Goal: Navigation & Orientation: Find specific page/section

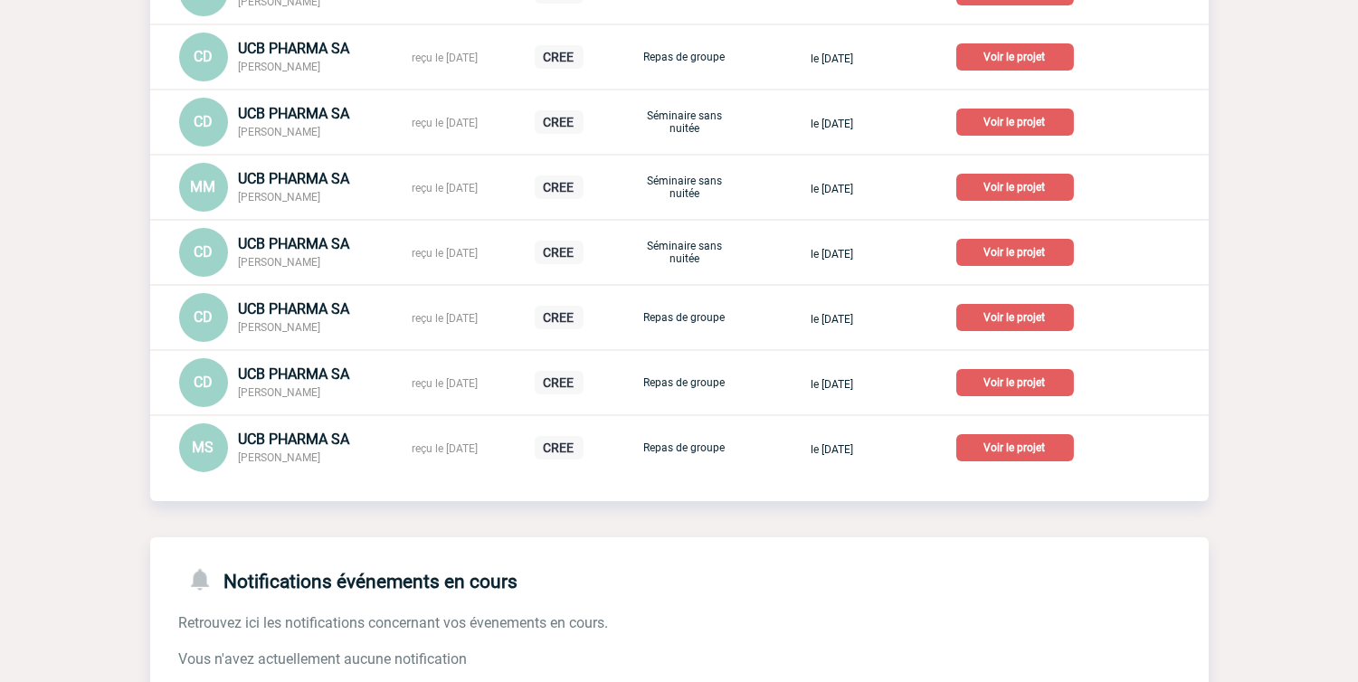
scroll to position [301, 0]
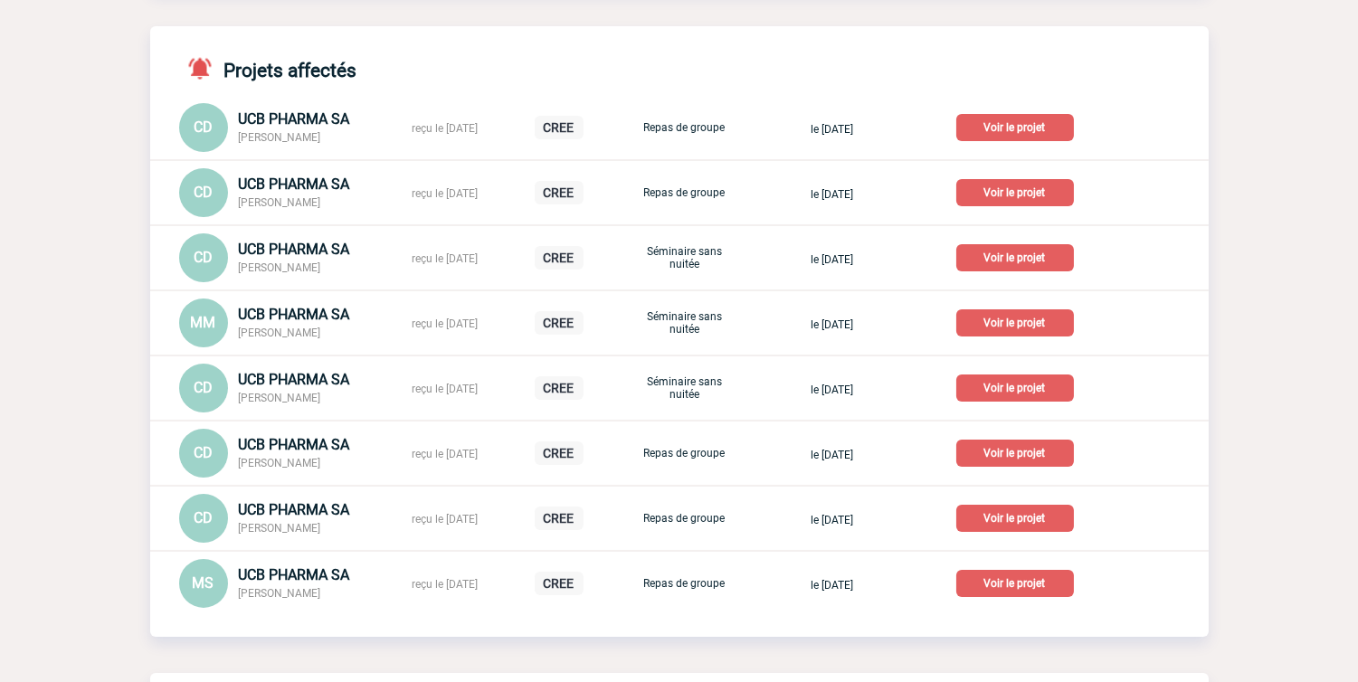
click at [1100, 48] on div "Projets affectés CD UCB PHARMA SA Chloé DOUET reçu le 25-07-2025 CREE Repas de …" at bounding box center [679, 317] width 1059 height 582
click at [340, 519] on span "UCB PHARMA SA" at bounding box center [294, 509] width 111 height 17
click at [328, 509] on span "UCB PHARMA SA" at bounding box center [294, 509] width 111 height 17
click at [1041, 526] on p "Voir le projet" at bounding box center [1016, 518] width 118 height 27
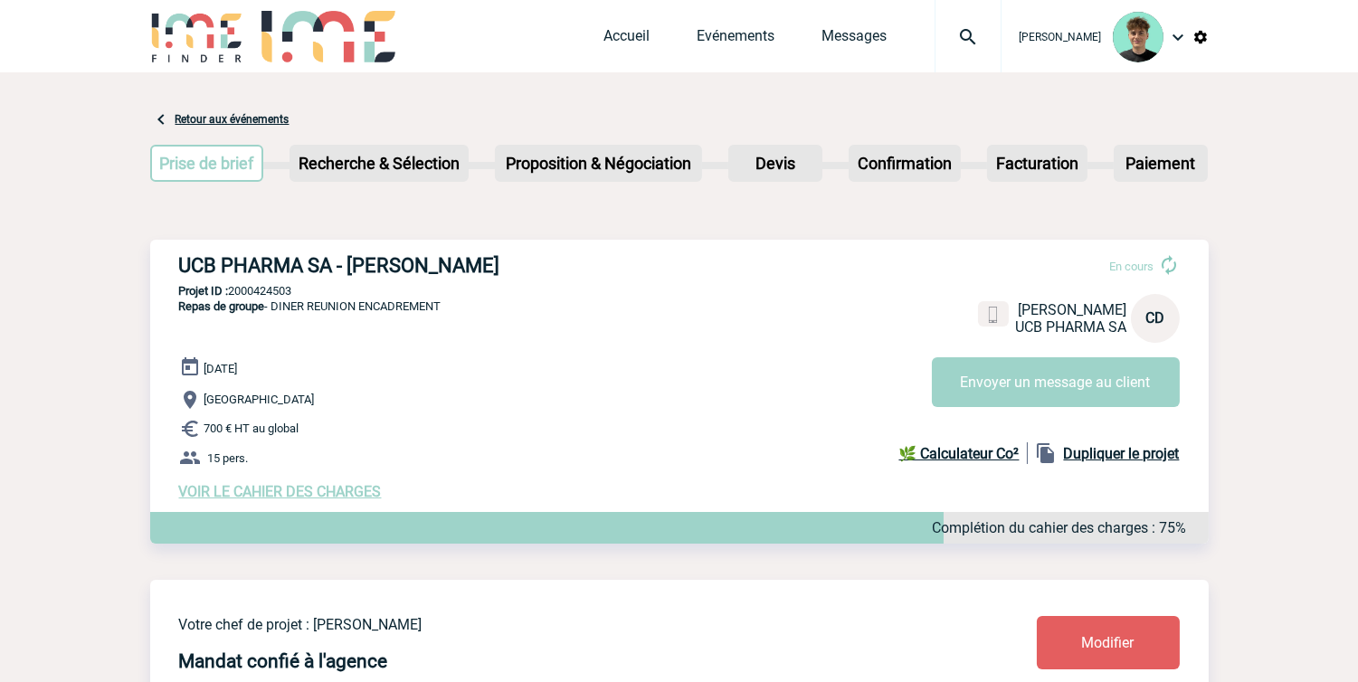
click at [185, 116] on link "Retour aux événements" at bounding box center [233, 119] width 114 height 13
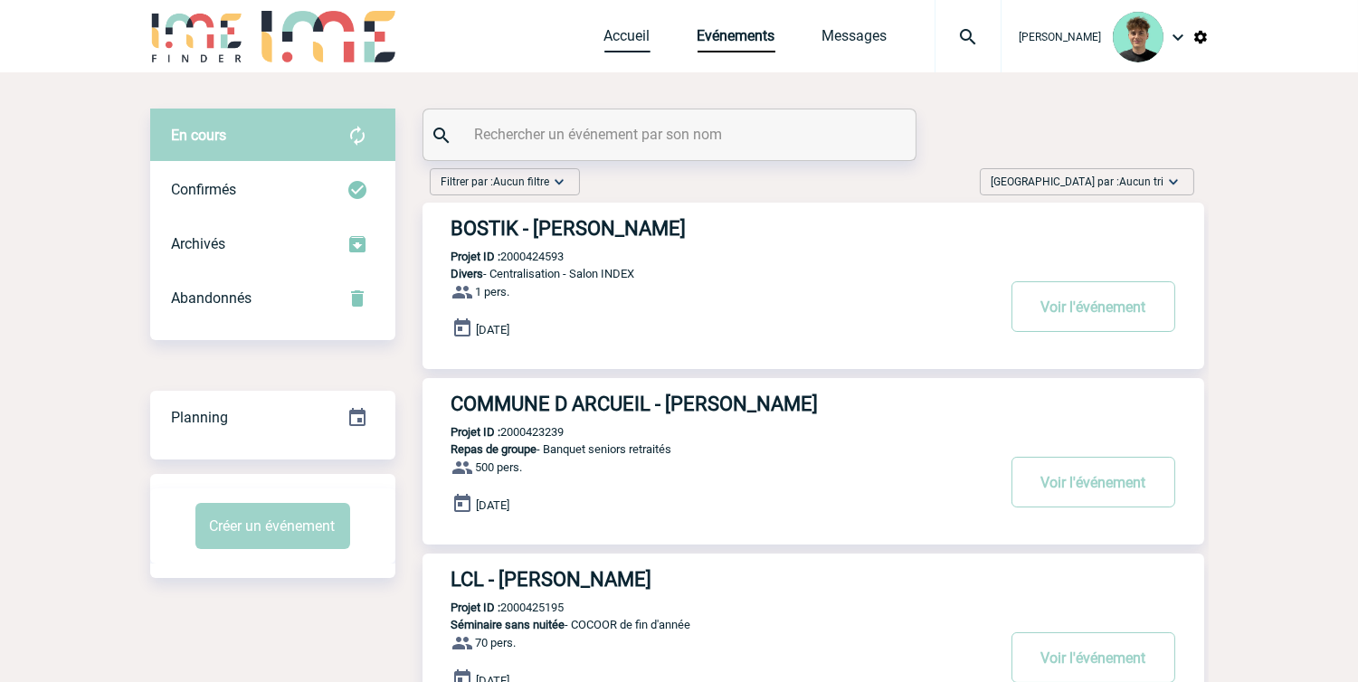
click at [643, 40] on link "Accueil" at bounding box center [628, 39] width 46 height 25
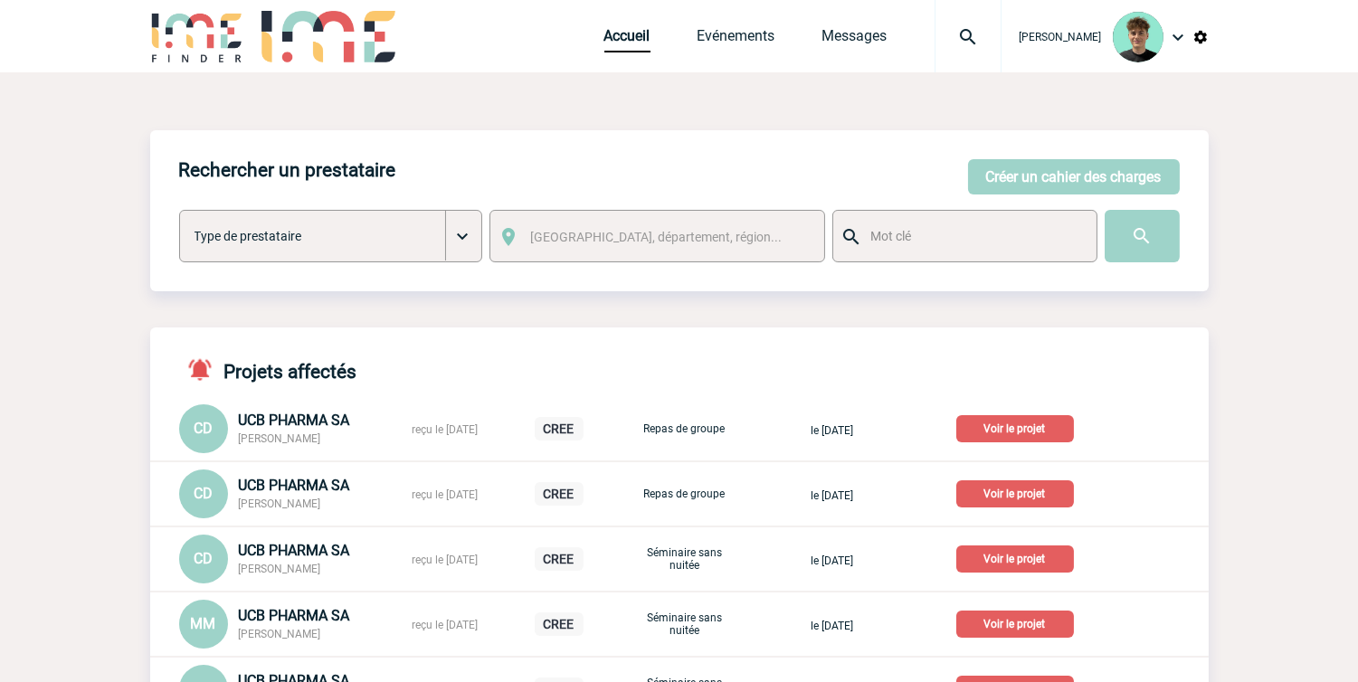
click at [1006, 434] on p "Voir le projet" at bounding box center [1016, 428] width 118 height 27
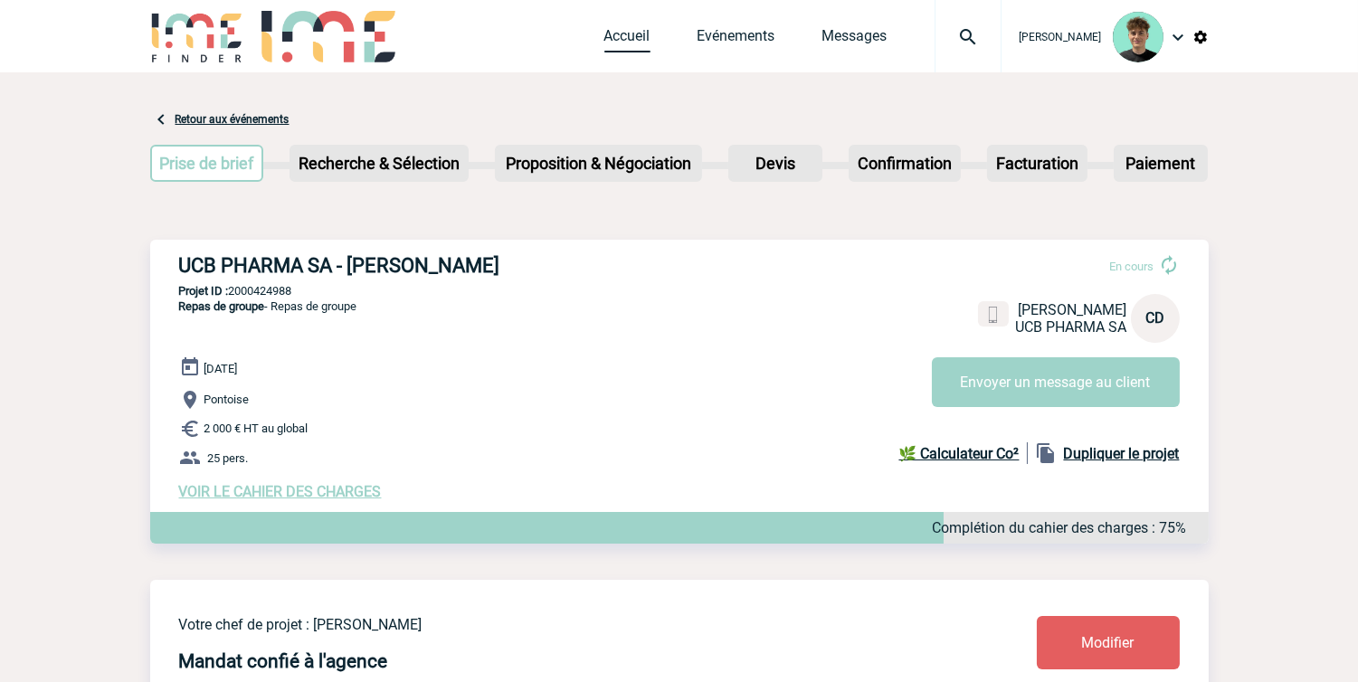
click at [640, 33] on link "Accueil" at bounding box center [628, 39] width 46 height 25
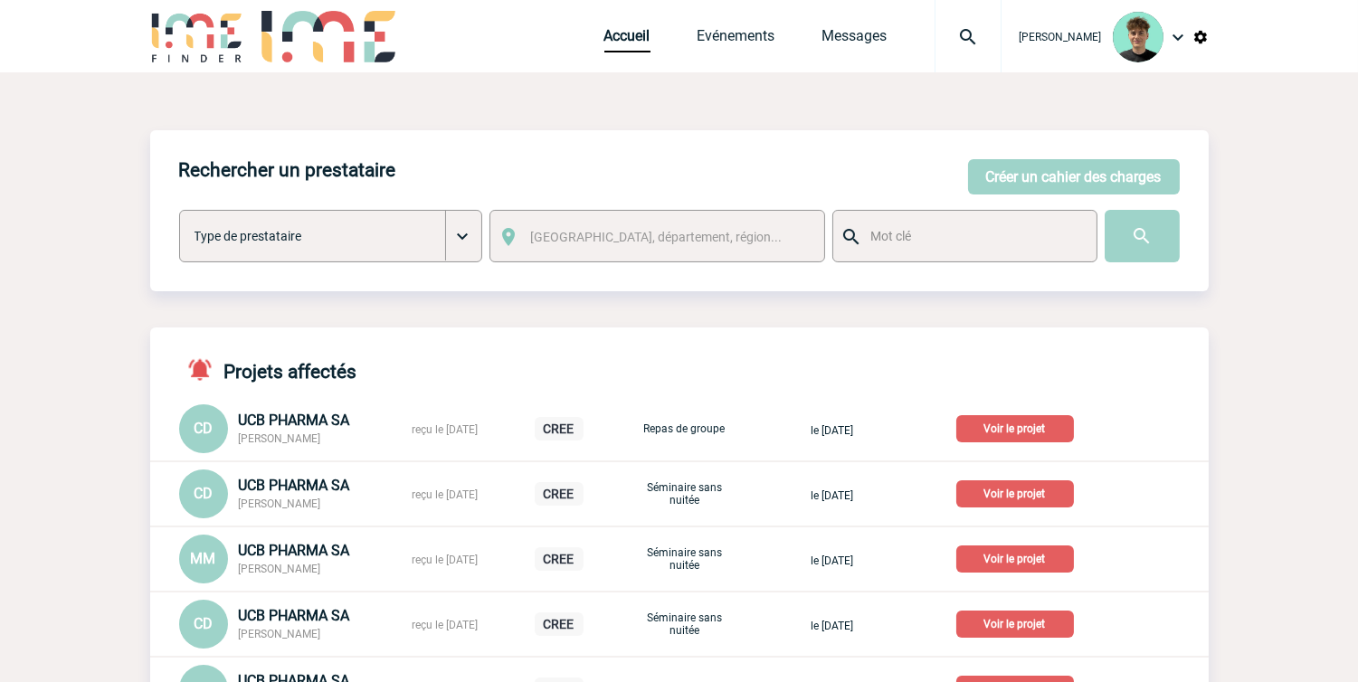
click at [1054, 424] on p "Voir le projet" at bounding box center [1016, 428] width 118 height 27
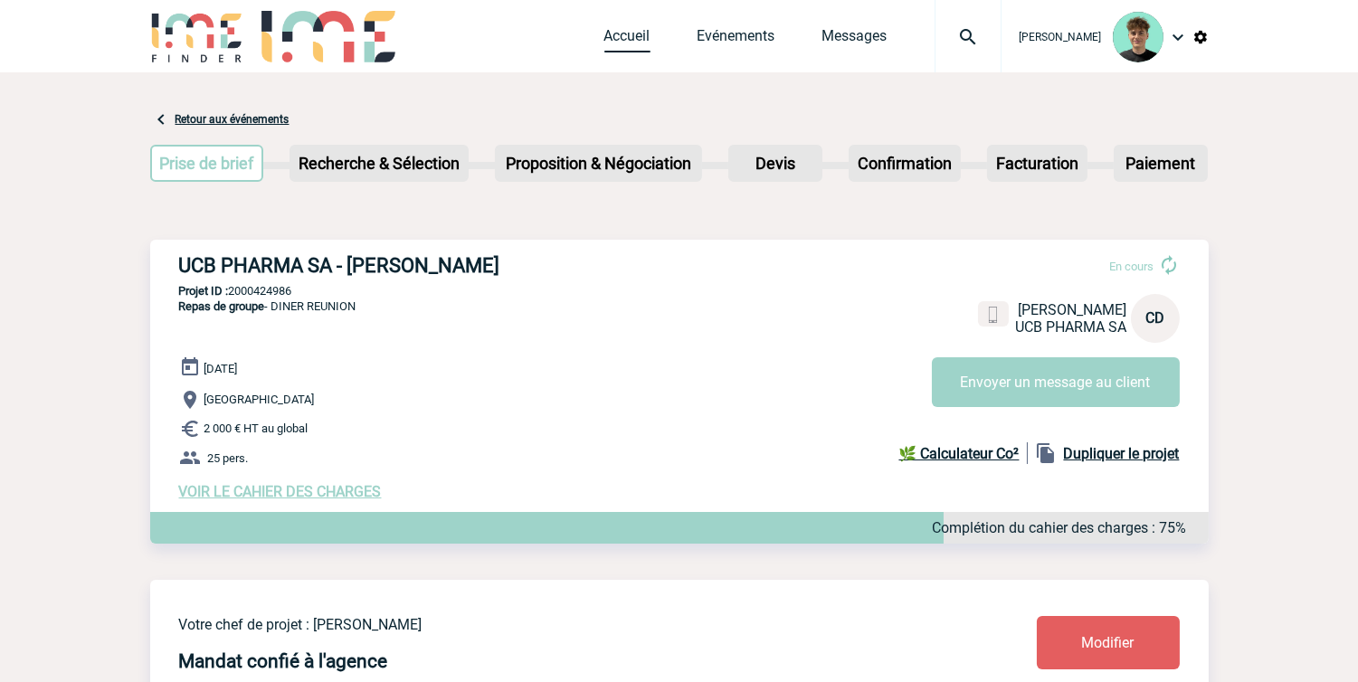
click at [651, 43] on link "Accueil" at bounding box center [628, 39] width 46 height 25
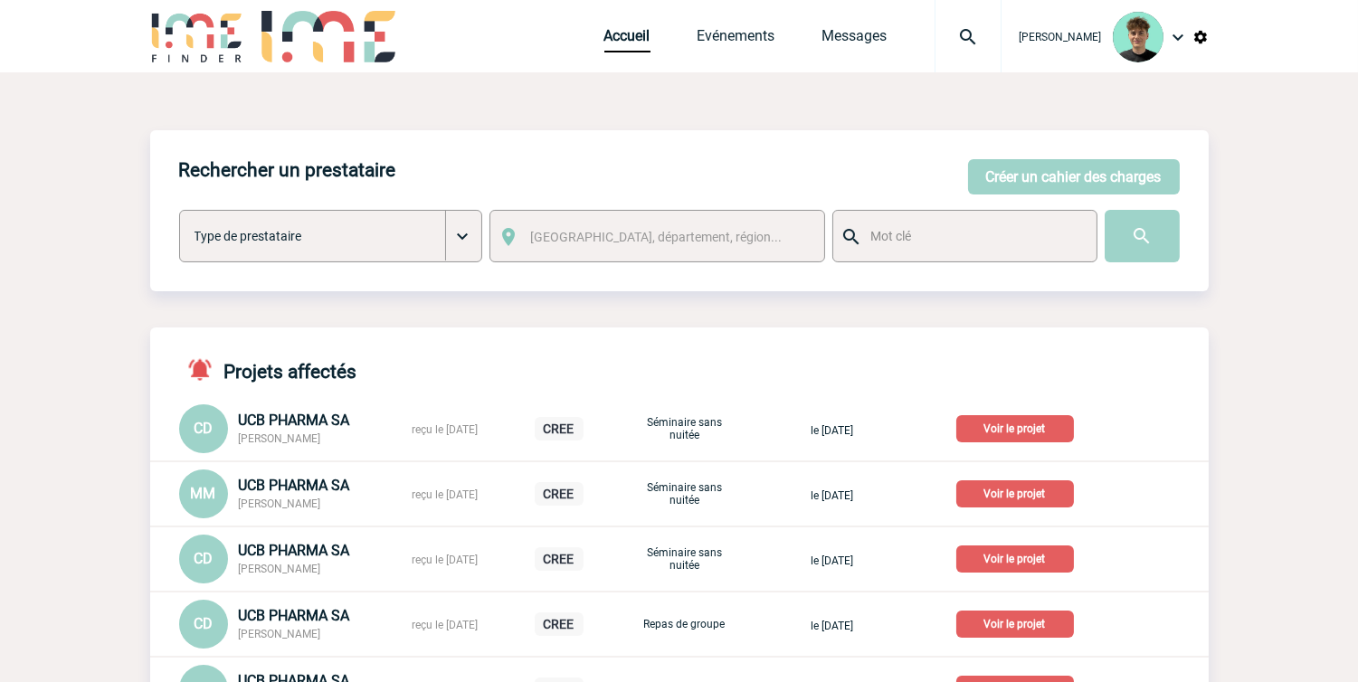
click at [1060, 429] on p "Voir le projet" at bounding box center [1016, 428] width 118 height 27
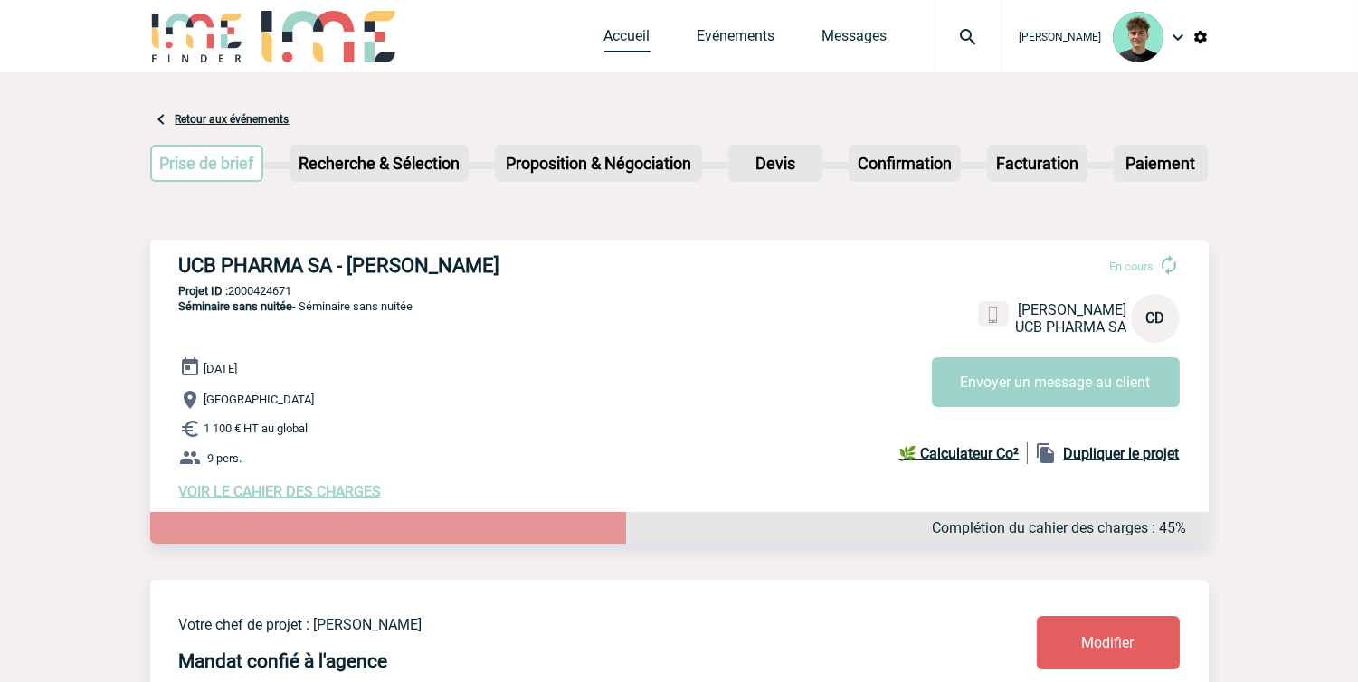
click at [643, 46] on link "Accueil" at bounding box center [628, 39] width 46 height 25
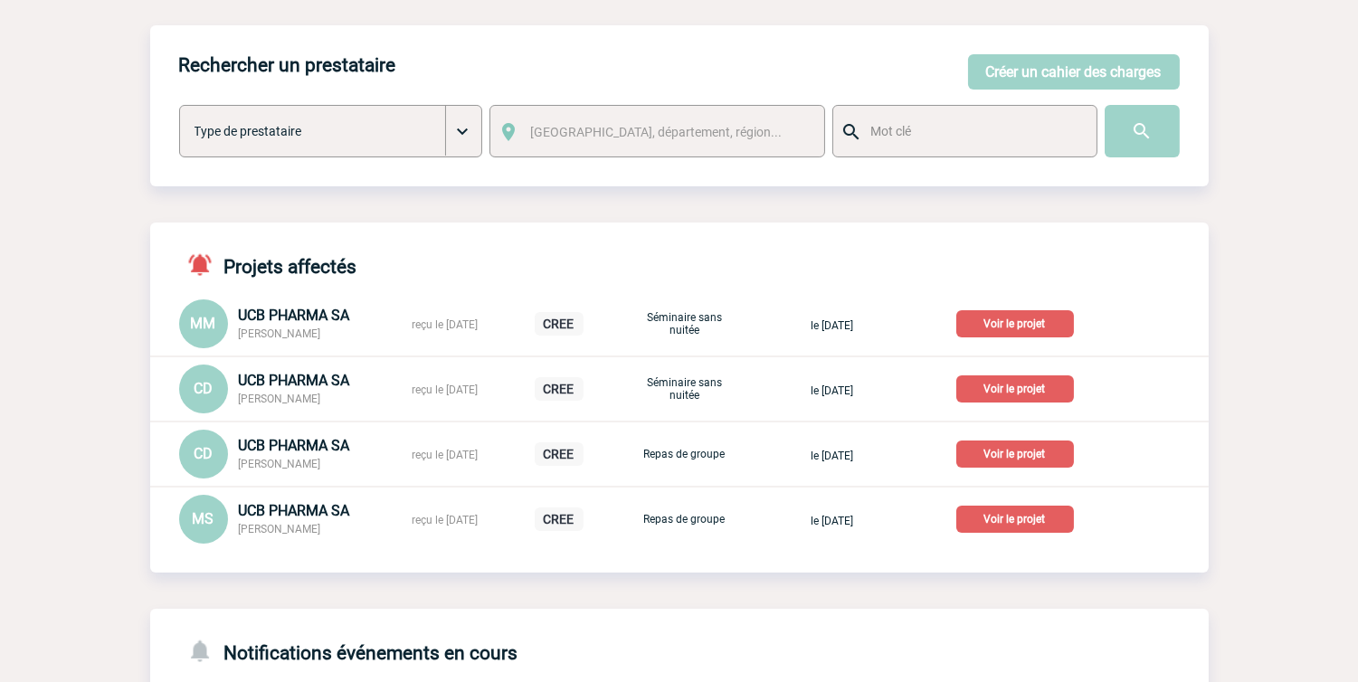
scroll to position [100, 0]
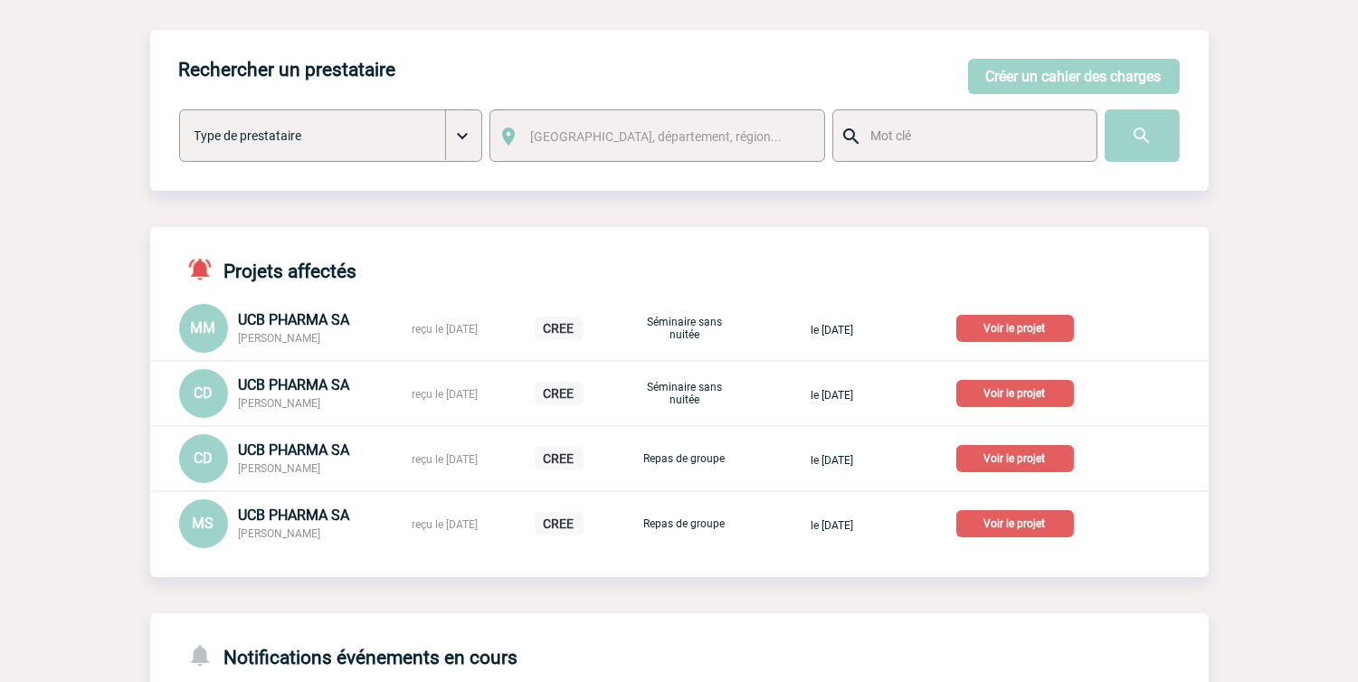
click at [1018, 347] on div "MM UCB PHARMA SA [PERSON_NAME] reçu le [DATE] CREE Séminaire sans nuitée le [DA…" at bounding box center [679, 328] width 1059 height 49
click at [1030, 331] on p "Voir le projet" at bounding box center [1016, 328] width 118 height 27
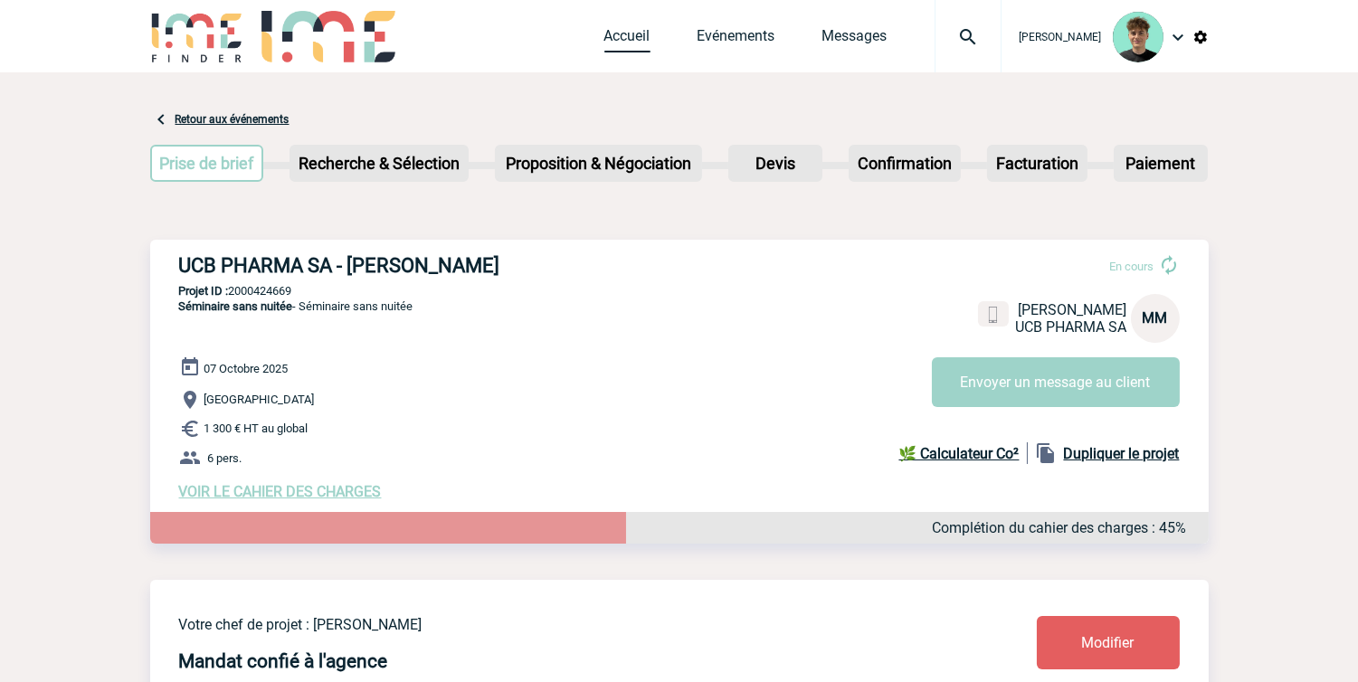
click at [649, 48] on link "Accueil" at bounding box center [628, 39] width 46 height 25
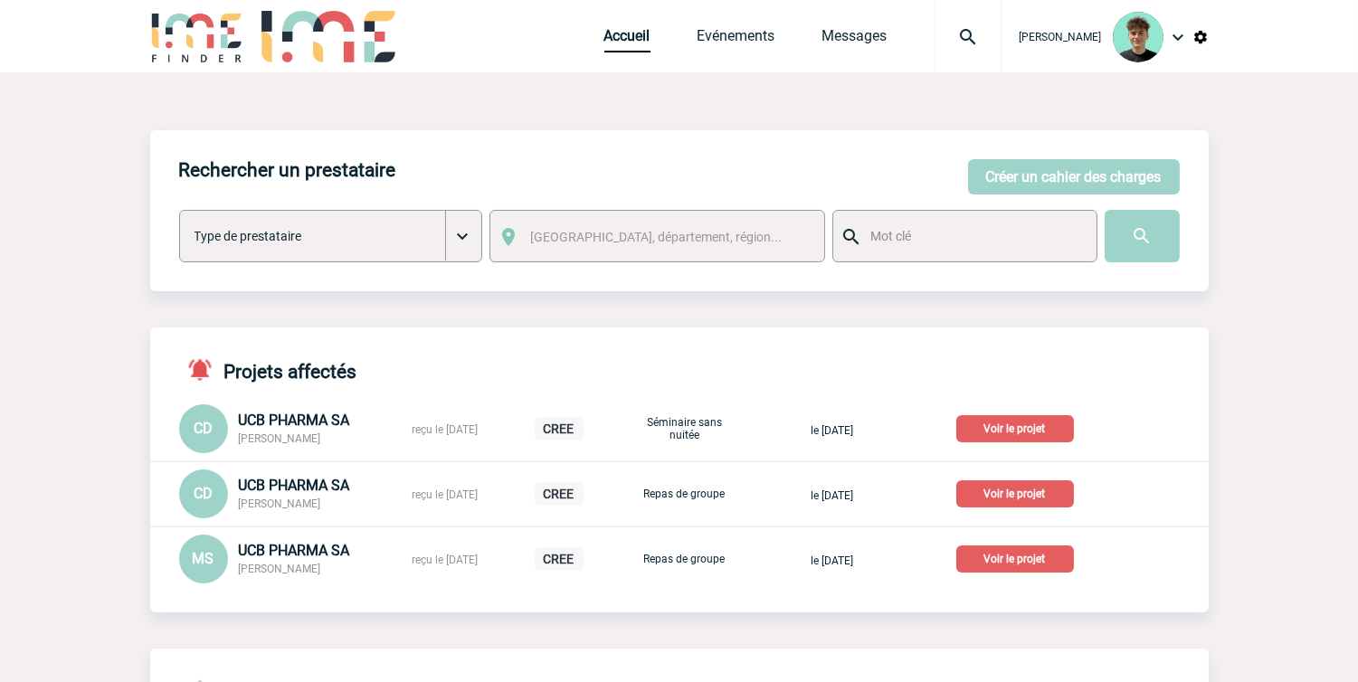
click at [1023, 419] on p "Voir le projet" at bounding box center [1016, 428] width 118 height 27
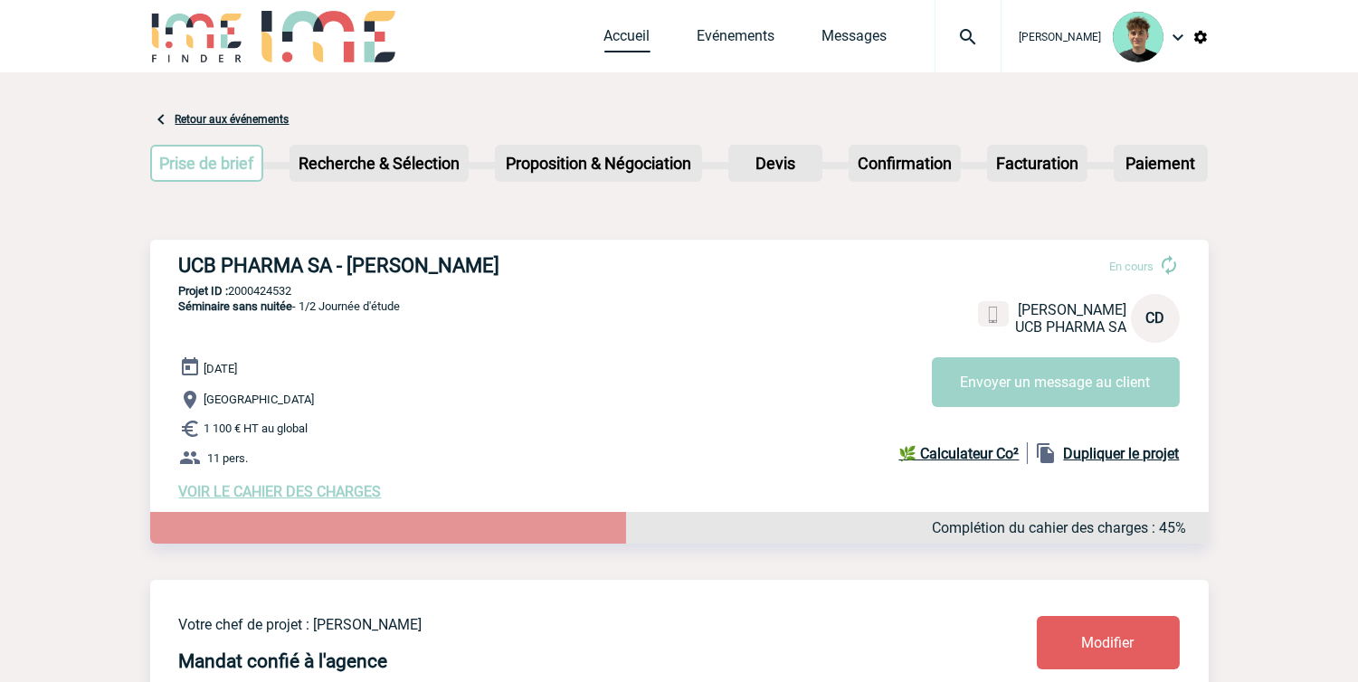
click at [645, 45] on link "Accueil" at bounding box center [628, 39] width 46 height 25
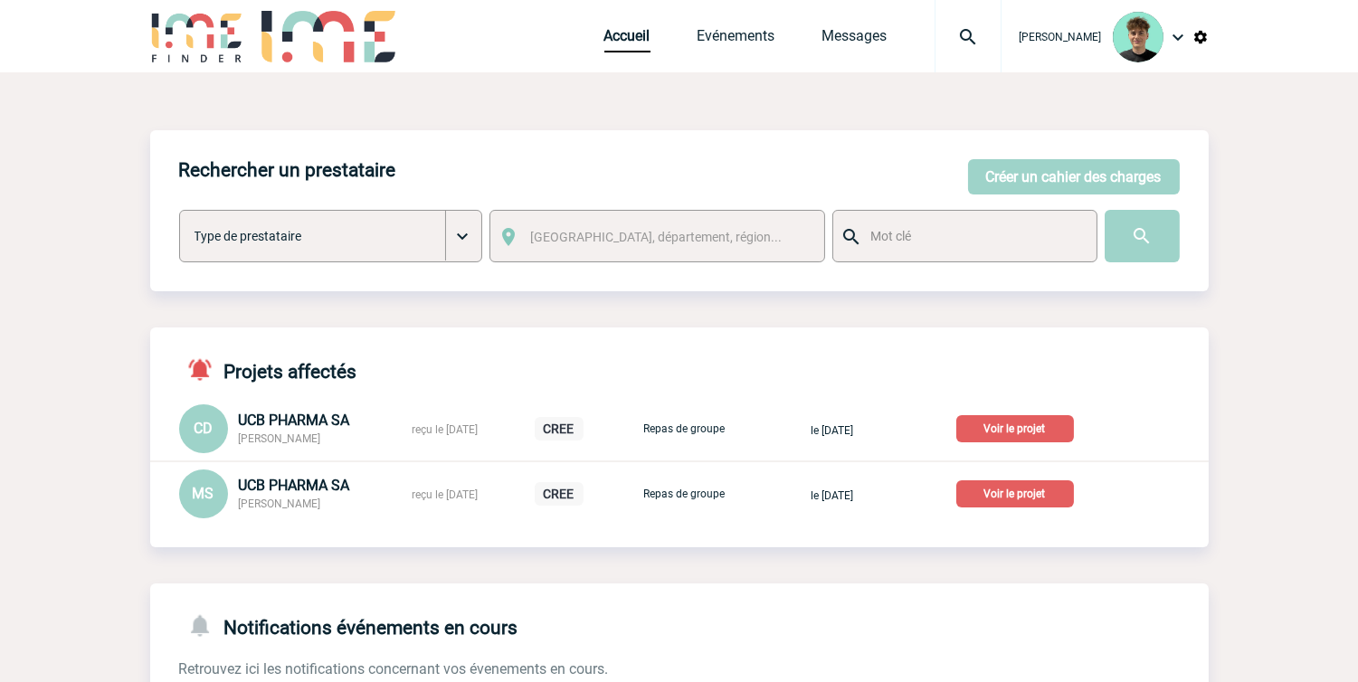
click at [1034, 426] on p "Voir le projet" at bounding box center [1016, 428] width 118 height 27
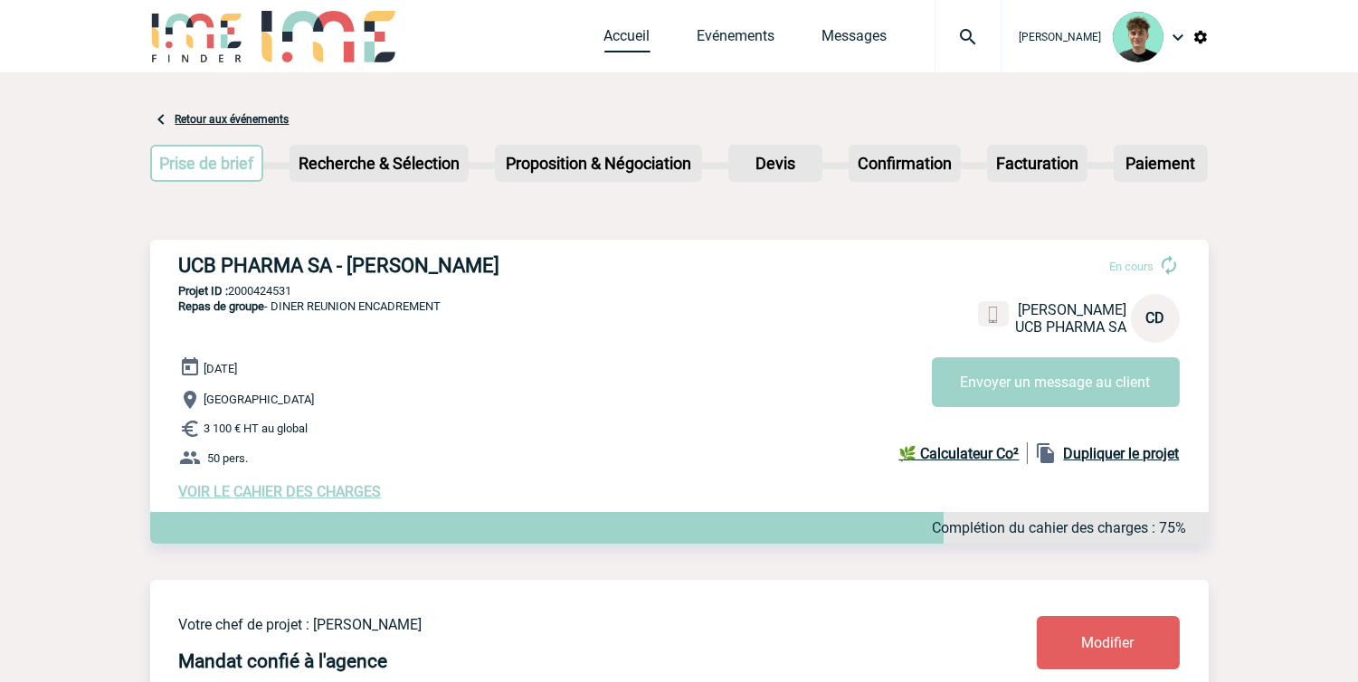
click at [648, 43] on link "Accueil" at bounding box center [628, 39] width 46 height 25
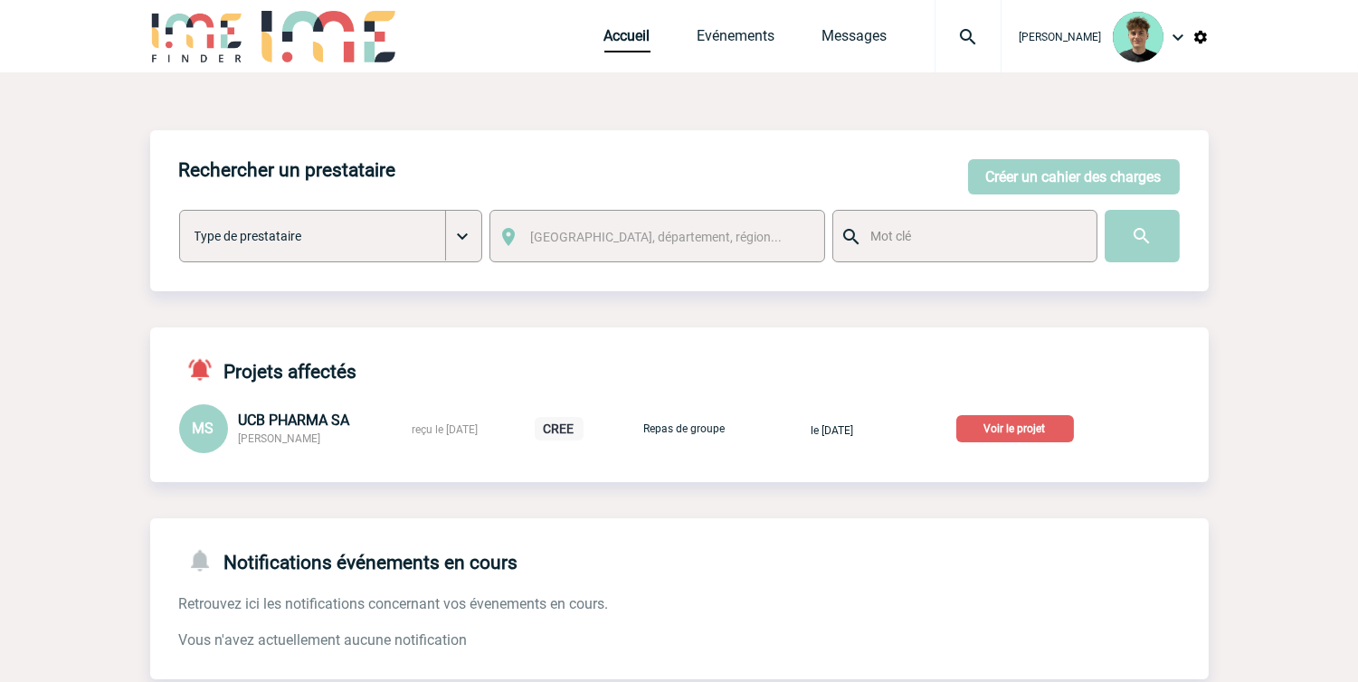
click at [1053, 428] on p "Voir le projet" at bounding box center [1016, 428] width 118 height 27
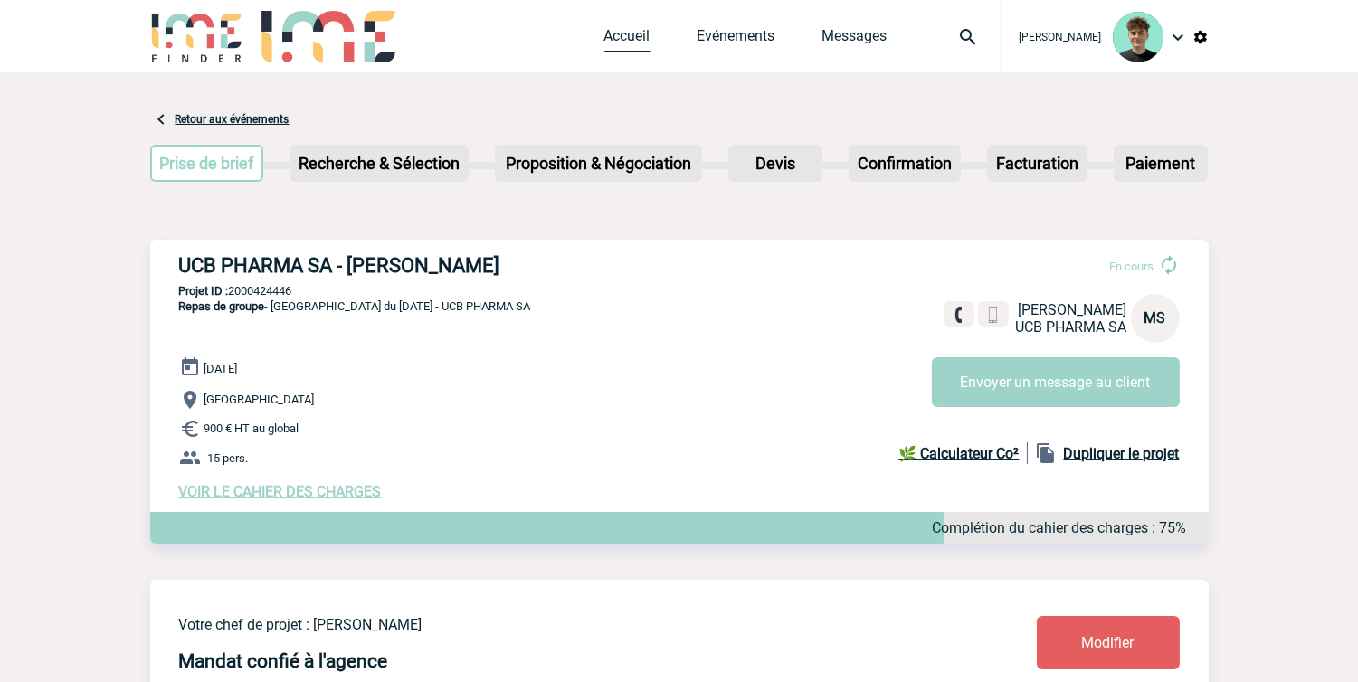
click at [650, 37] on link "Accueil" at bounding box center [628, 39] width 46 height 25
